Goal: Task Accomplishment & Management: Manage account settings

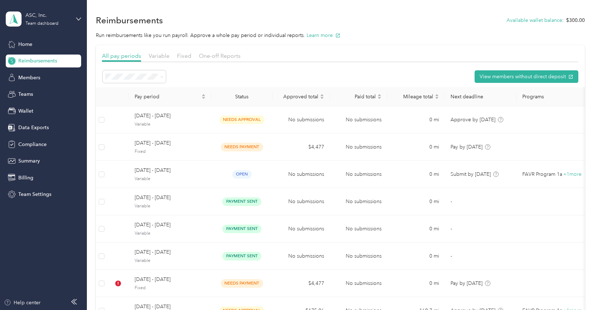
scroll to position [31, 0]
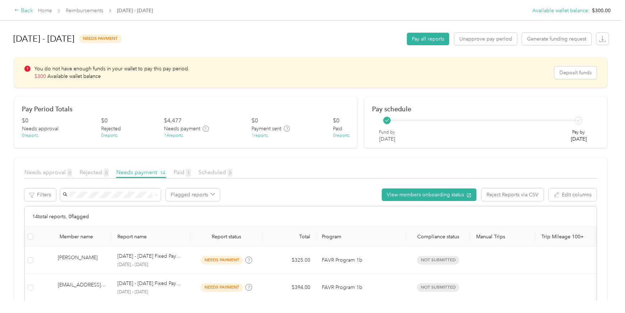
click at [20, 11] on div "Back" at bounding box center [23, 10] width 19 height 9
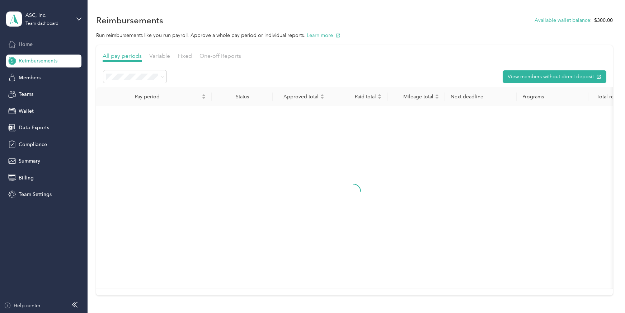
click at [30, 41] on span "Home" at bounding box center [26, 45] width 14 height 8
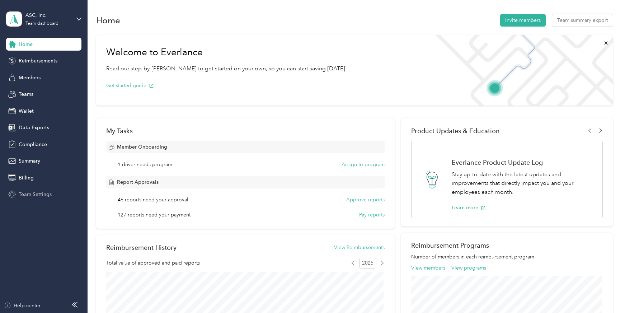
click at [34, 192] on span "Team Settings" at bounding box center [35, 194] width 33 height 8
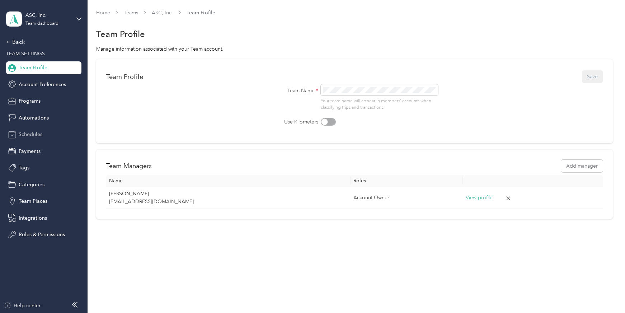
click at [29, 135] on span "Schedules" at bounding box center [31, 135] width 24 height 8
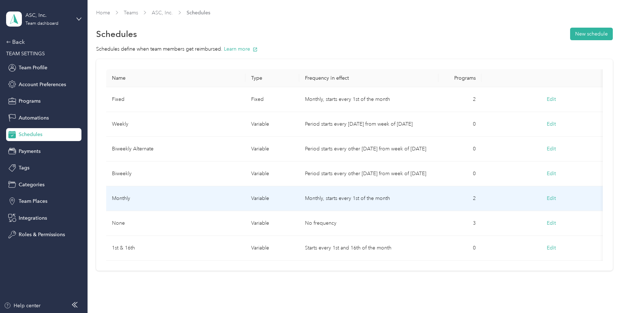
click at [141, 195] on td "Monthly" at bounding box center [175, 198] width 139 height 25
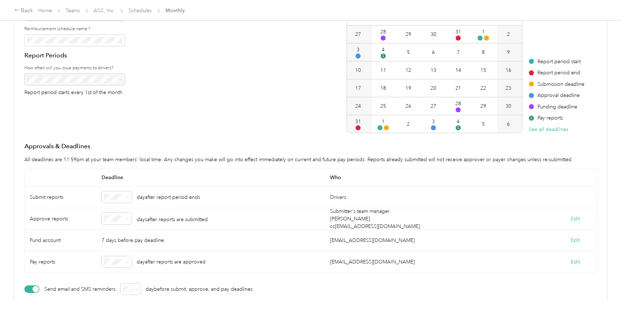
scroll to position [90, 0]
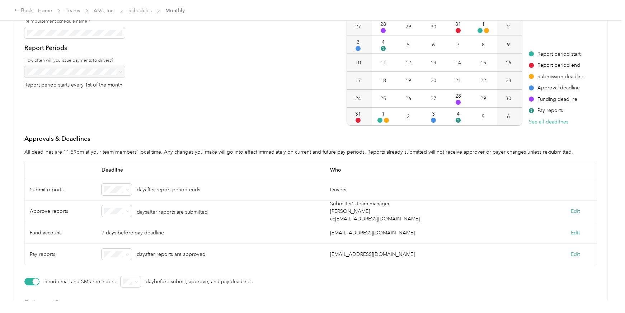
click at [152, 191] on p "day after report period ends" at bounding box center [168, 190] width 63 height 8
click at [573, 213] on button "Edit" at bounding box center [575, 211] width 9 height 8
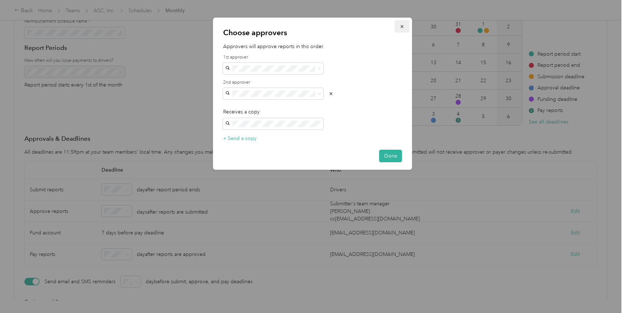
click at [399, 28] on button "button" at bounding box center [402, 26] width 15 height 13
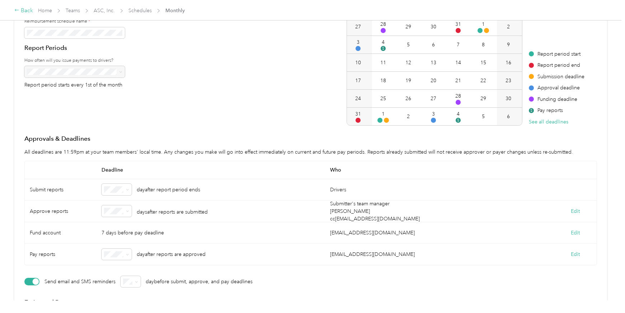
click at [22, 13] on div "Back" at bounding box center [23, 10] width 19 height 9
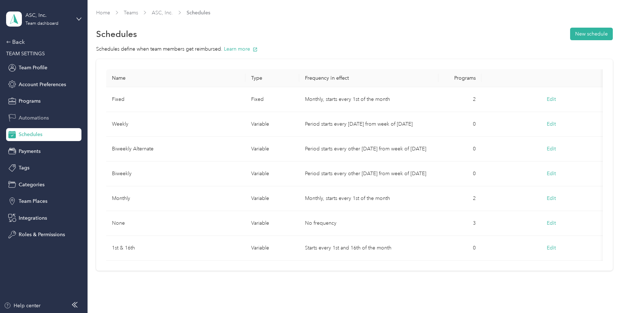
click at [34, 118] on span "Automations" at bounding box center [34, 118] width 30 height 8
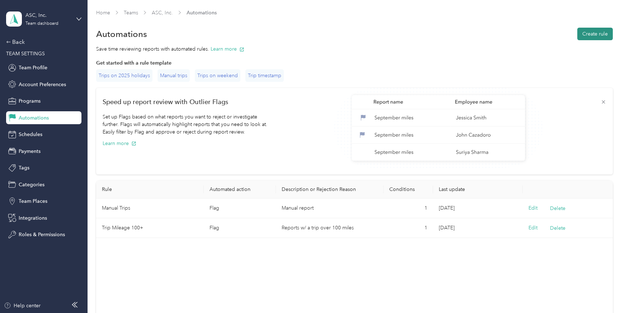
click at [596, 34] on button "Create rule" at bounding box center [595, 34] width 36 height 13
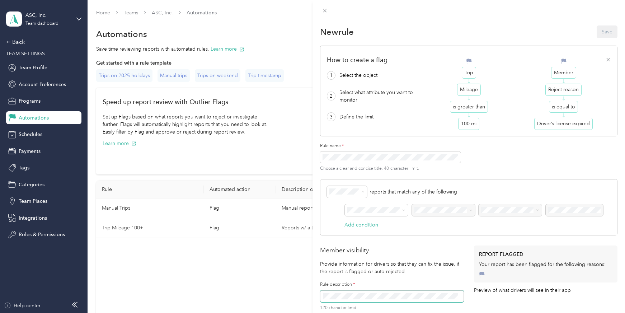
click at [347, 216] on div "Reject" at bounding box center [347, 217] width 30 height 8
click at [380, 234] on div "Submitter" at bounding box center [376, 235] width 53 height 8
click at [435, 215] on span at bounding box center [443, 210] width 63 height 12
click at [447, 109] on span "Compliance status" at bounding box center [445, 109] width 57 height 8
click at [496, 221] on div "Equals" at bounding box center [490, 222] width 23 height 8
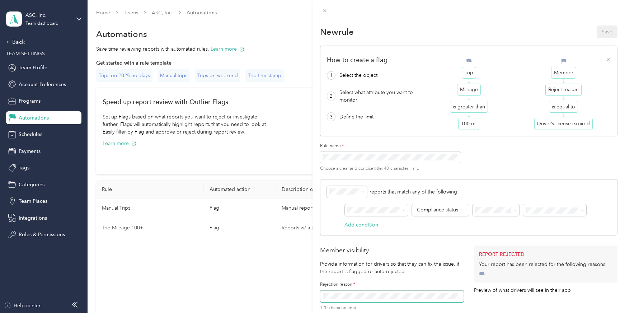
click at [558, 271] on div "Rejected" at bounding box center [555, 273] width 53 height 8
click at [322, 10] on icon at bounding box center [325, 11] width 6 height 6
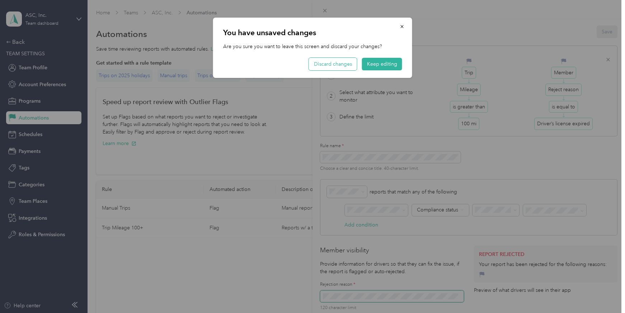
click at [323, 63] on button "Discard changes" at bounding box center [333, 64] width 48 height 13
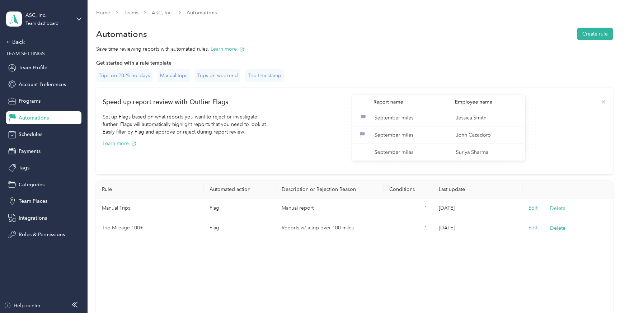
click at [57, 210] on div "Back TEAM SETTINGS Team Profile Account Preferences Programs Automations Schedu…" at bounding box center [43, 139] width 75 height 203
click at [30, 202] on span "Team Places" at bounding box center [33, 201] width 29 height 8
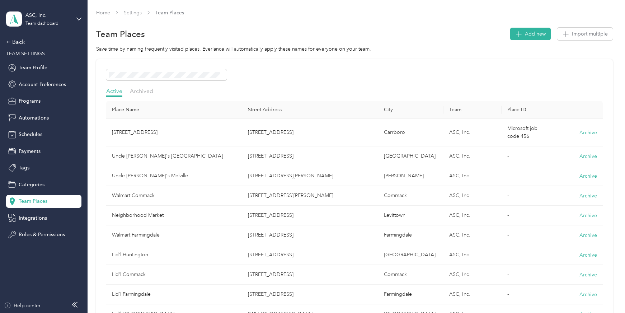
click at [237, 93] on div "Active Archived" at bounding box center [354, 92] width 496 height 10
click at [21, 41] on div "Back" at bounding box center [42, 42] width 72 height 9
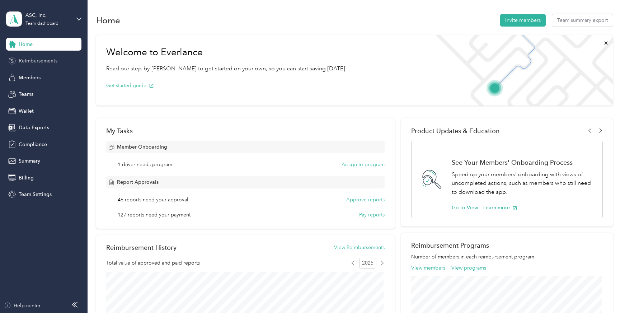
click at [31, 62] on span "Reimbursements" at bounding box center [38, 61] width 39 height 8
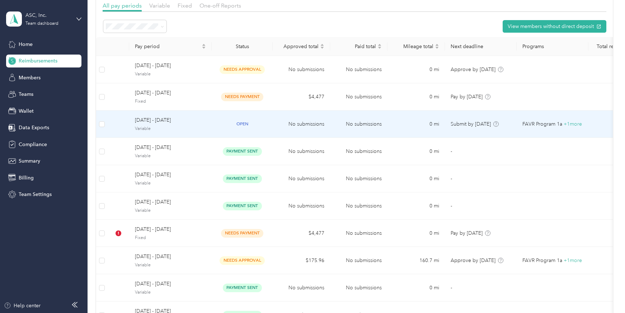
scroll to position [52, 0]
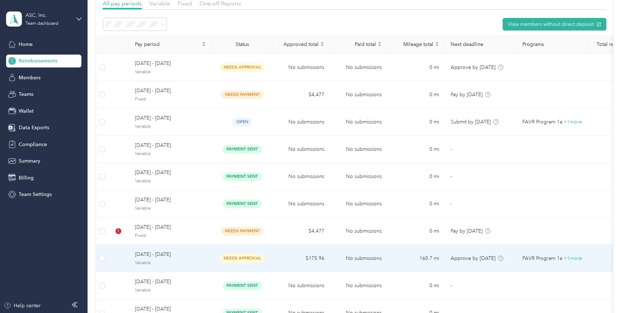
click at [197, 254] on span "[DATE] - [DATE]" at bounding box center [170, 254] width 71 height 8
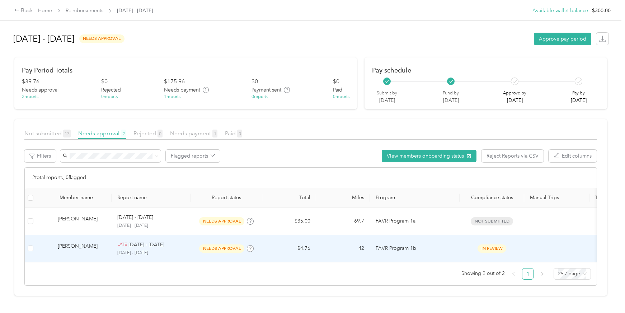
click at [170, 251] on p "[DATE] - [DATE]" at bounding box center [150, 253] width 67 height 6
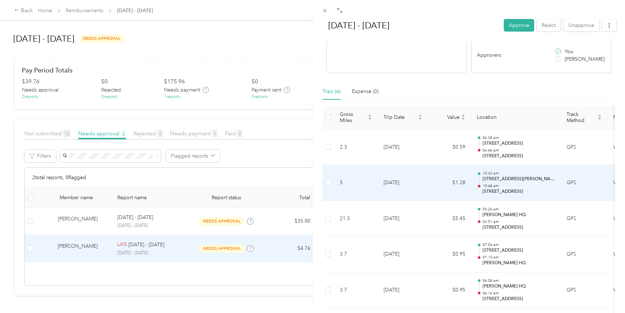
scroll to position [122, 0]
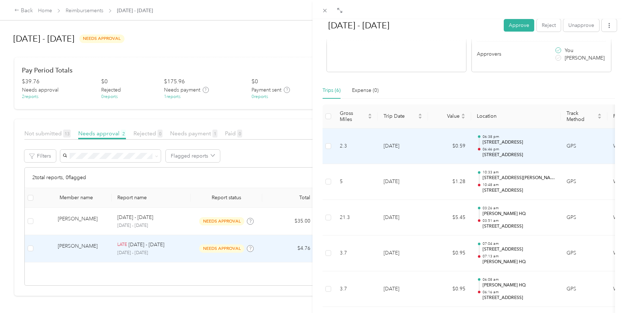
click at [418, 150] on td "[DATE]" at bounding box center [403, 146] width 50 height 36
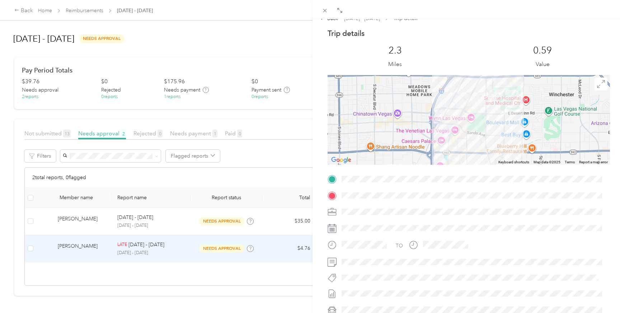
scroll to position [0, 0]
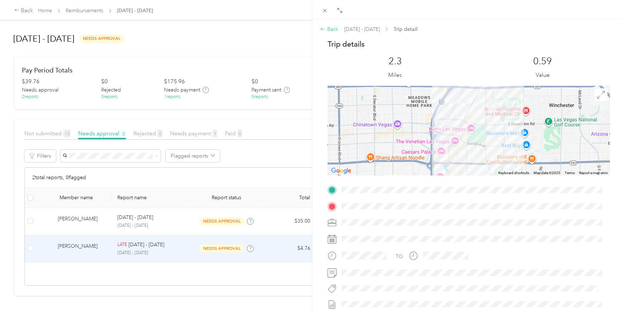
click at [325, 31] on icon at bounding box center [323, 29] width 6 height 6
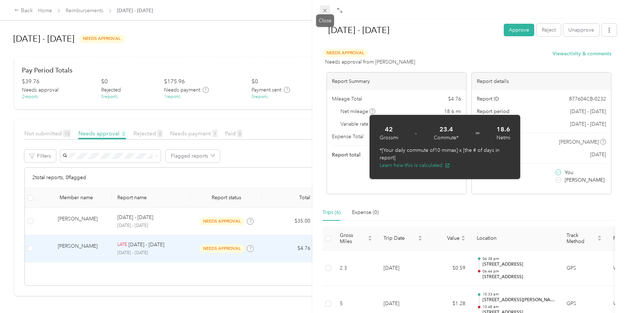
click at [325, 10] on icon at bounding box center [325, 11] width 6 height 6
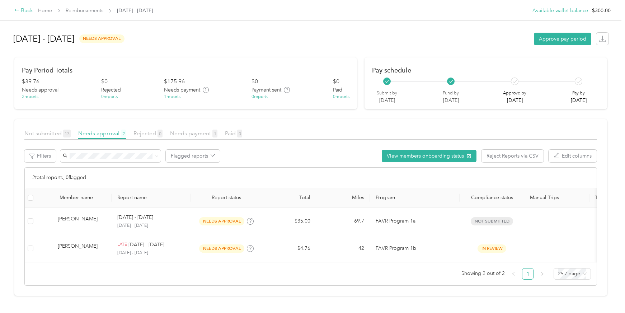
click at [28, 12] on div "Back" at bounding box center [23, 10] width 19 height 9
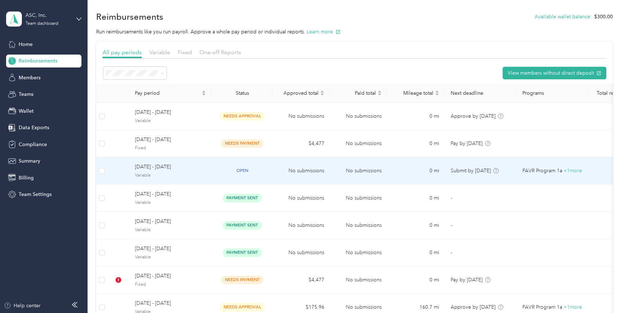
scroll to position [9, 0]
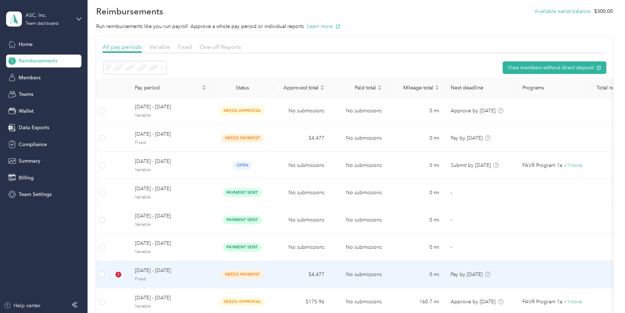
click at [175, 276] on span "Fixed" at bounding box center [170, 279] width 71 height 6
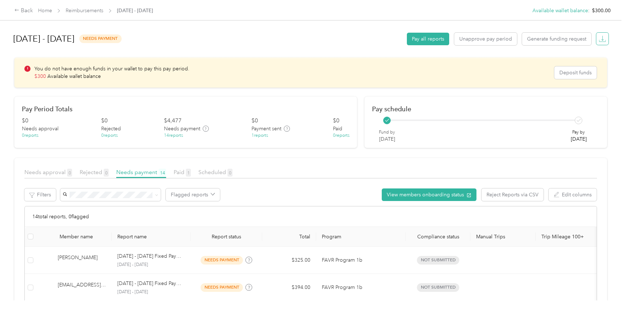
click at [596, 41] on span "button" at bounding box center [602, 39] width 10 height 10
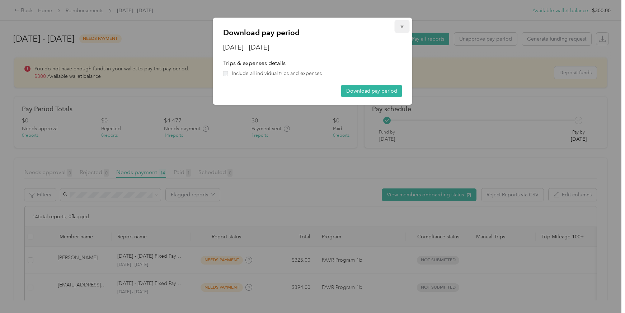
click at [402, 29] on icon "button" at bounding box center [402, 26] width 5 height 5
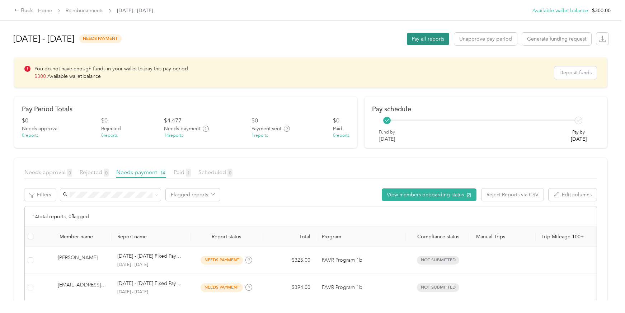
click at [421, 38] on button "Pay all reports" at bounding box center [428, 39] width 42 height 13
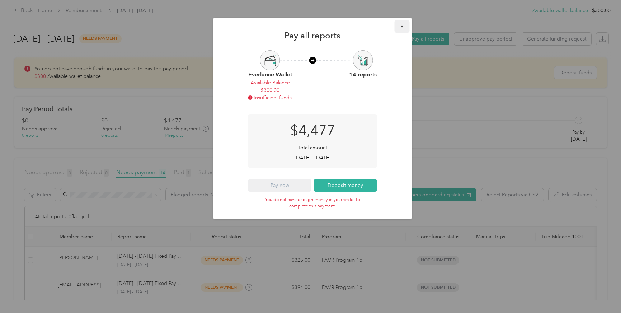
click at [399, 32] on button "button" at bounding box center [402, 26] width 15 height 13
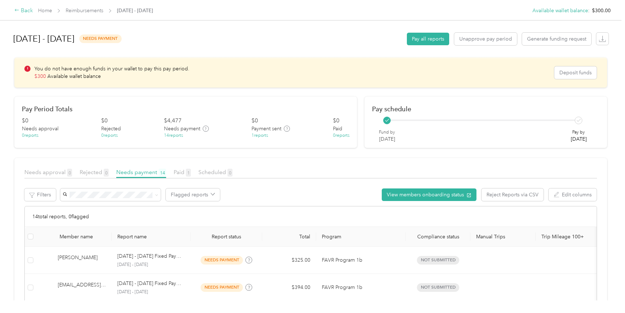
click at [23, 10] on div "Back" at bounding box center [23, 10] width 19 height 9
